Goal: Information Seeking & Learning: Learn about a topic

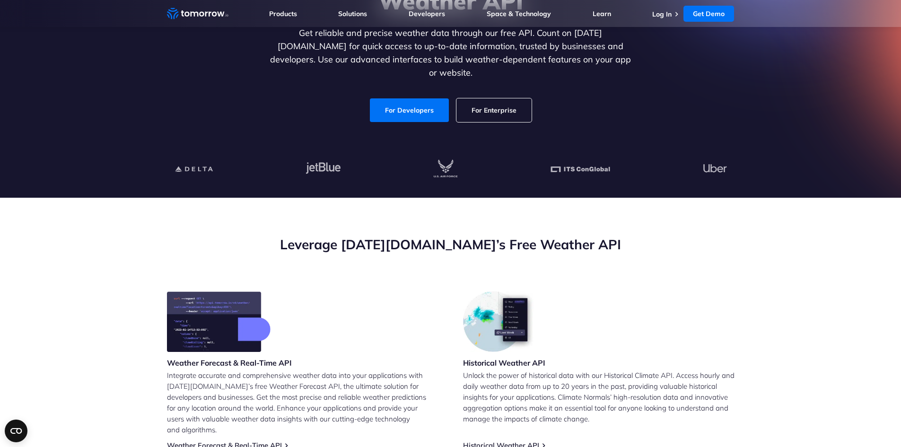
scroll to position [142, 0]
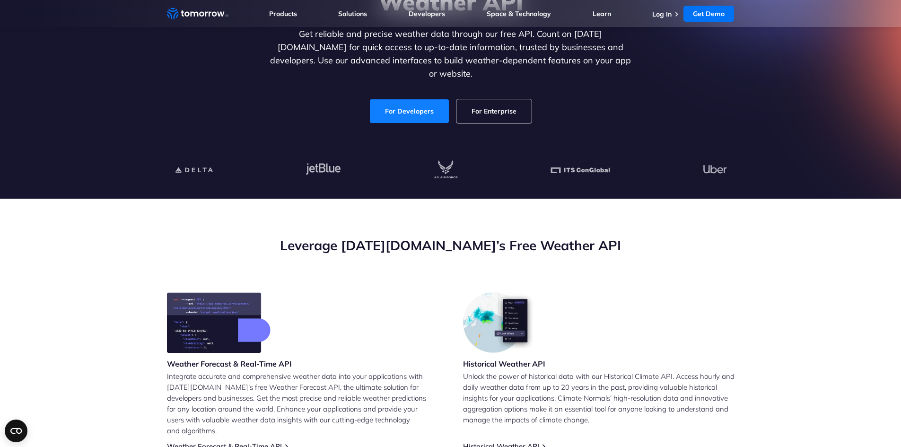
click at [372, 99] on link "For Developers" at bounding box center [409, 111] width 79 height 24
click at [387, 106] on link "For Developers" at bounding box center [409, 111] width 79 height 24
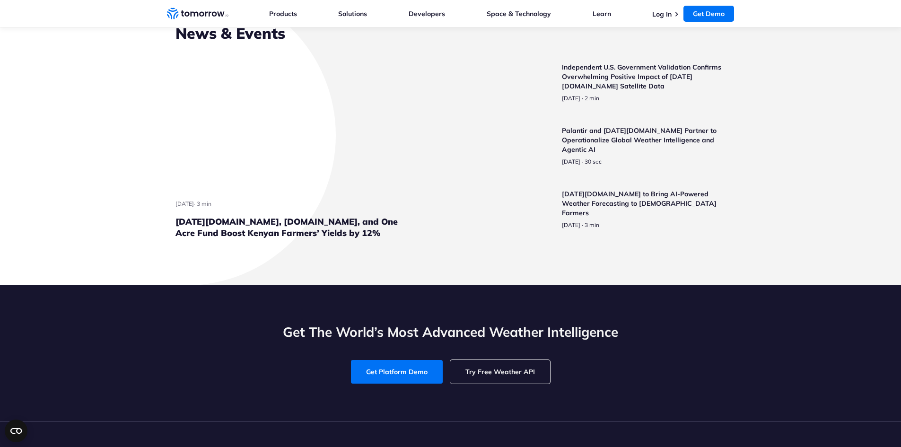
scroll to position [2365, 0]
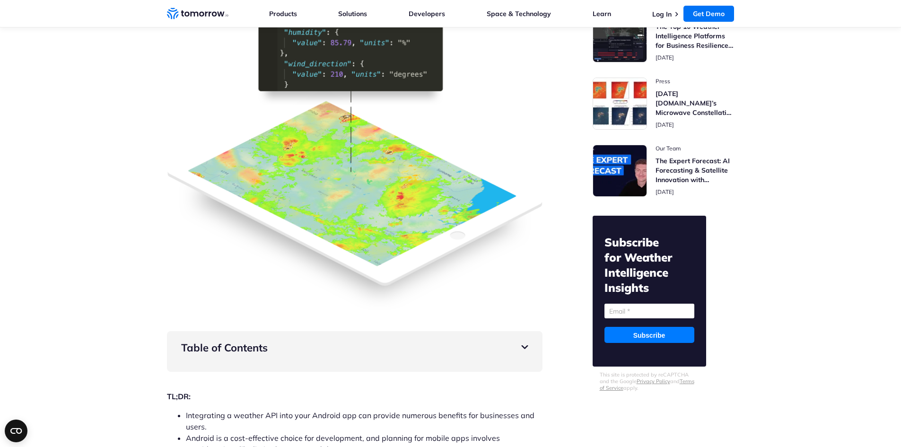
scroll to position [47, 0]
